Goal: Navigation & Orientation: Find specific page/section

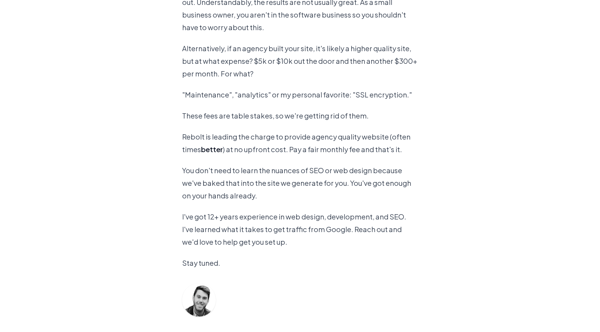
scroll to position [604, 0]
click at [227, 104] on div "Small businesses are the backbone of America and many of them are getting rippe…" at bounding box center [300, 158] width 236 height 498
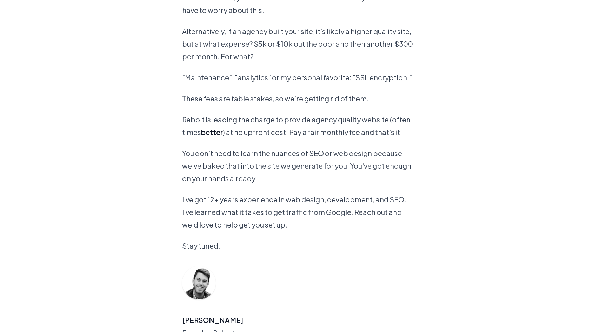
scroll to position [622, 0]
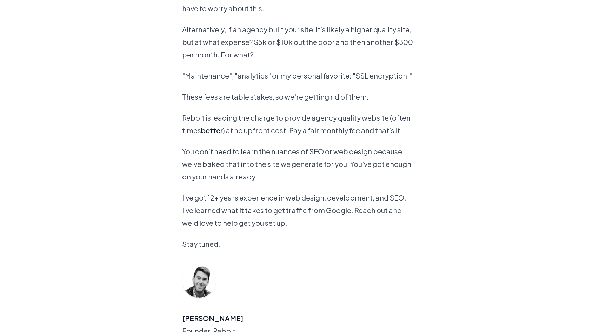
click at [227, 104] on div "Small businesses are the backbone of America and many of them are getting rippe…" at bounding box center [300, 140] width 236 height 498
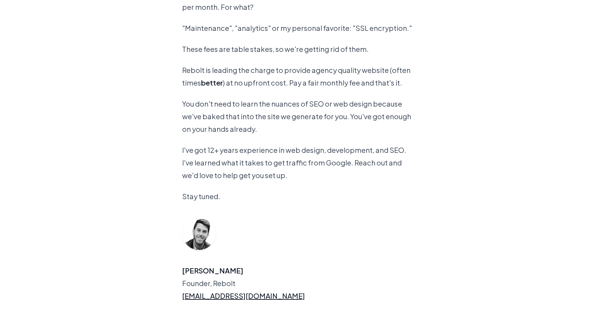
scroll to position [679, 0]
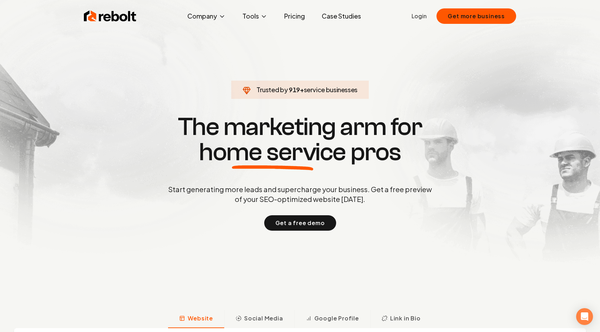
click at [422, 12] on link "Login" at bounding box center [419, 16] width 15 height 8
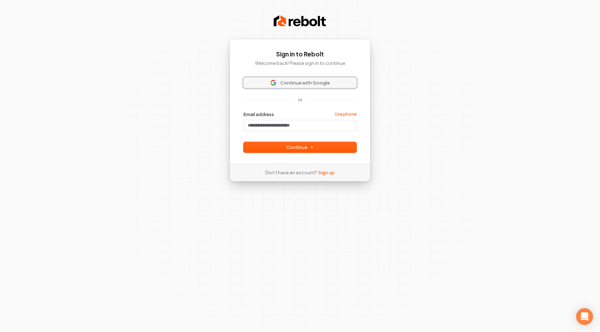
click at [300, 82] on span "Continue with Google" at bounding box center [304, 83] width 49 height 6
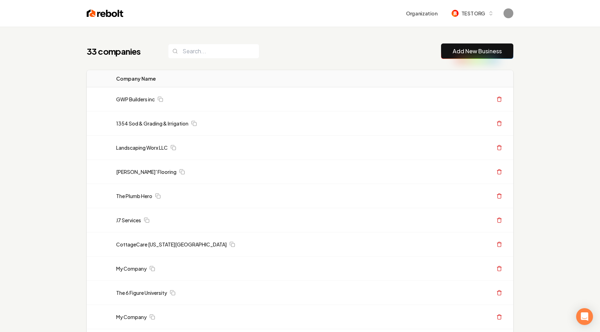
click at [201, 55] on input "search" at bounding box center [213, 51] width 91 height 15
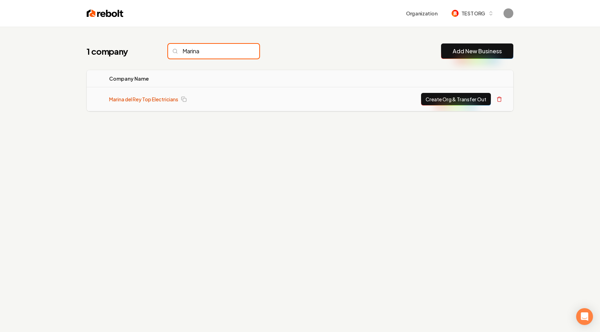
type input "Marina"
click at [153, 98] on link "Marina del Rey Top Electricians" at bounding box center [143, 99] width 69 height 7
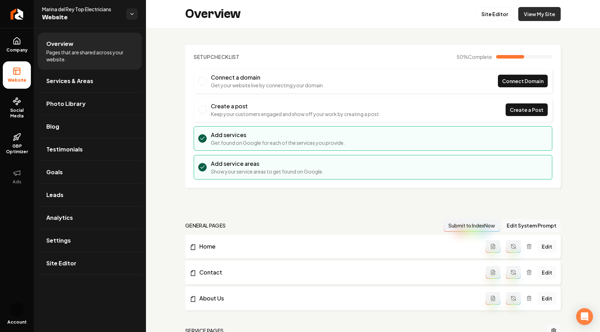
click at [534, 10] on link "View My Site" at bounding box center [539, 14] width 42 height 14
click at [543, 16] on link "View My Site" at bounding box center [539, 14] width 42 height 14
